Goal: Information Seeking & Learning: Learn about a topic

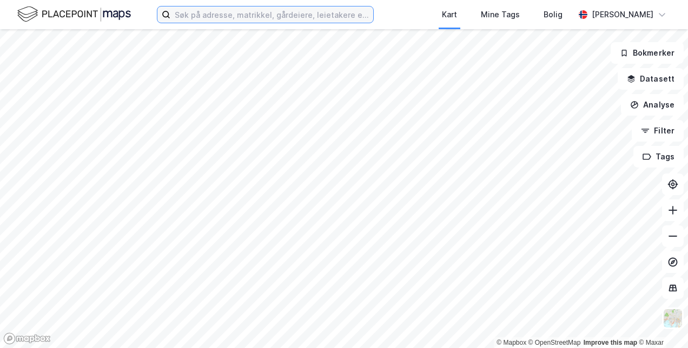
click at [212, 19] on input at bounding box center [271, 14] width 203 height 16
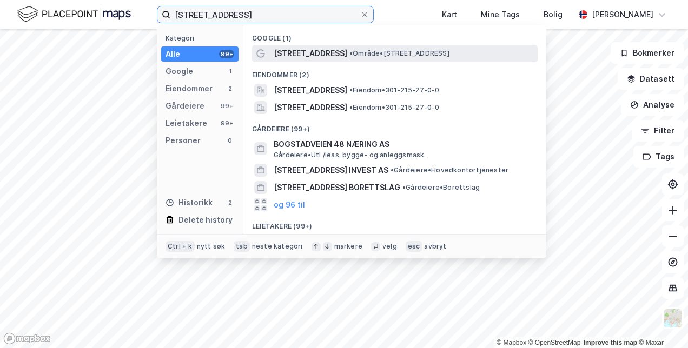
type input "[STREET_ADDRESS]"
click at [306, 50] on span "[STREET_ADDRESS]" at bounding box center [311, 53] width 74 height 13
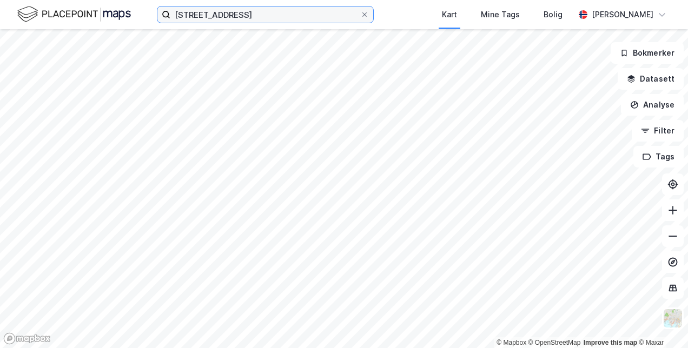
click at [255, 17] on input "[STREET_ADDRESS]" at bounding box center [265, 14] width 190 height 16
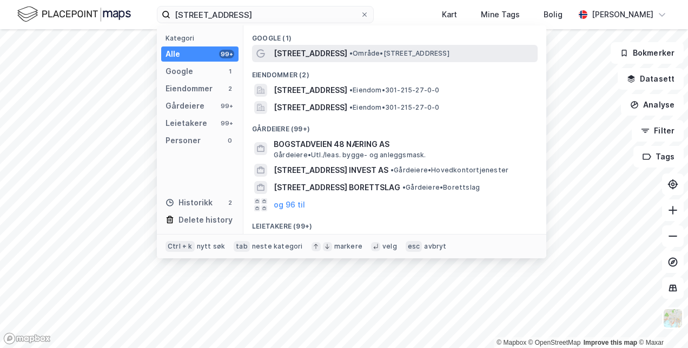
click at [290, 61] on div "[STREET_ADDRESS] • Område • [STREET_ADDRESS]" at bounding box center [395, 53] width 286 height 17
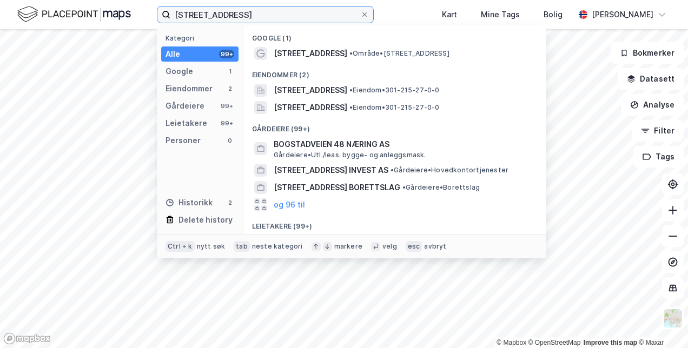
click at [284, 17] on input "[STREET_ADDRESS]" at bounding box center [265, 14] width 190 height 16
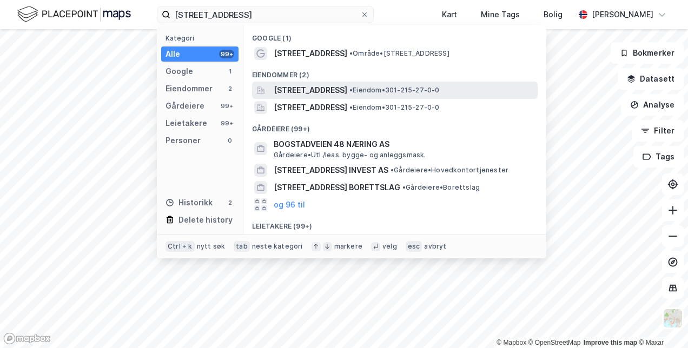
click at [305, 88] on span "[STREET_ADDRESS]" at bounding box center [311, 90] width 74 height 13
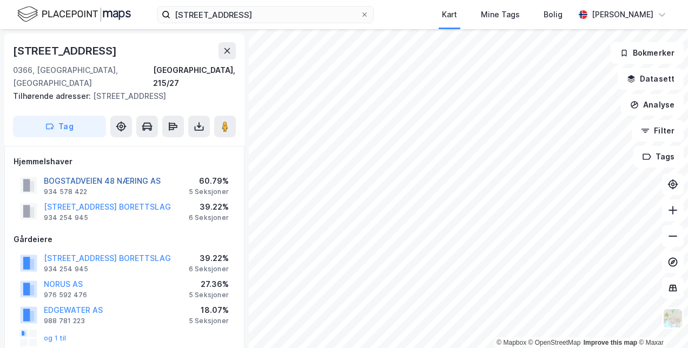
click at [0, 0] on button "BOGSTADVEIEN 48 NÆRING AS" at bounding box center [0, 0] width 0 height 0
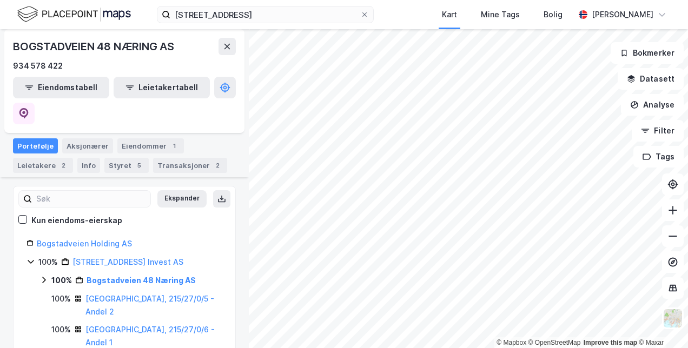
scroll to position [162, 0]
